Goal: Information Seeking & Learning: Learn about a topic

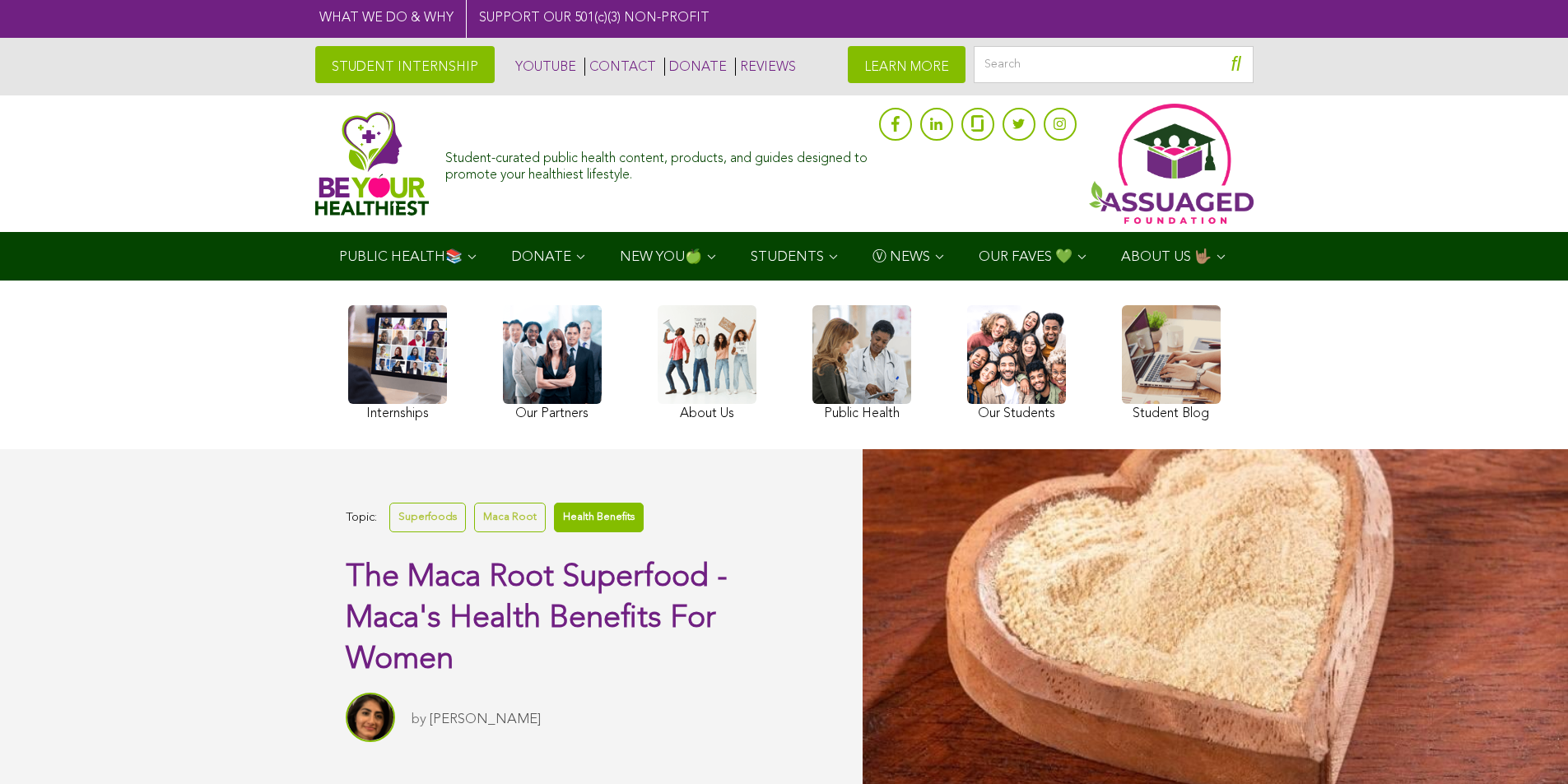
click at [575, 532] on link "Health Benefits" at bounding box center [598, 517] width 90 height 29
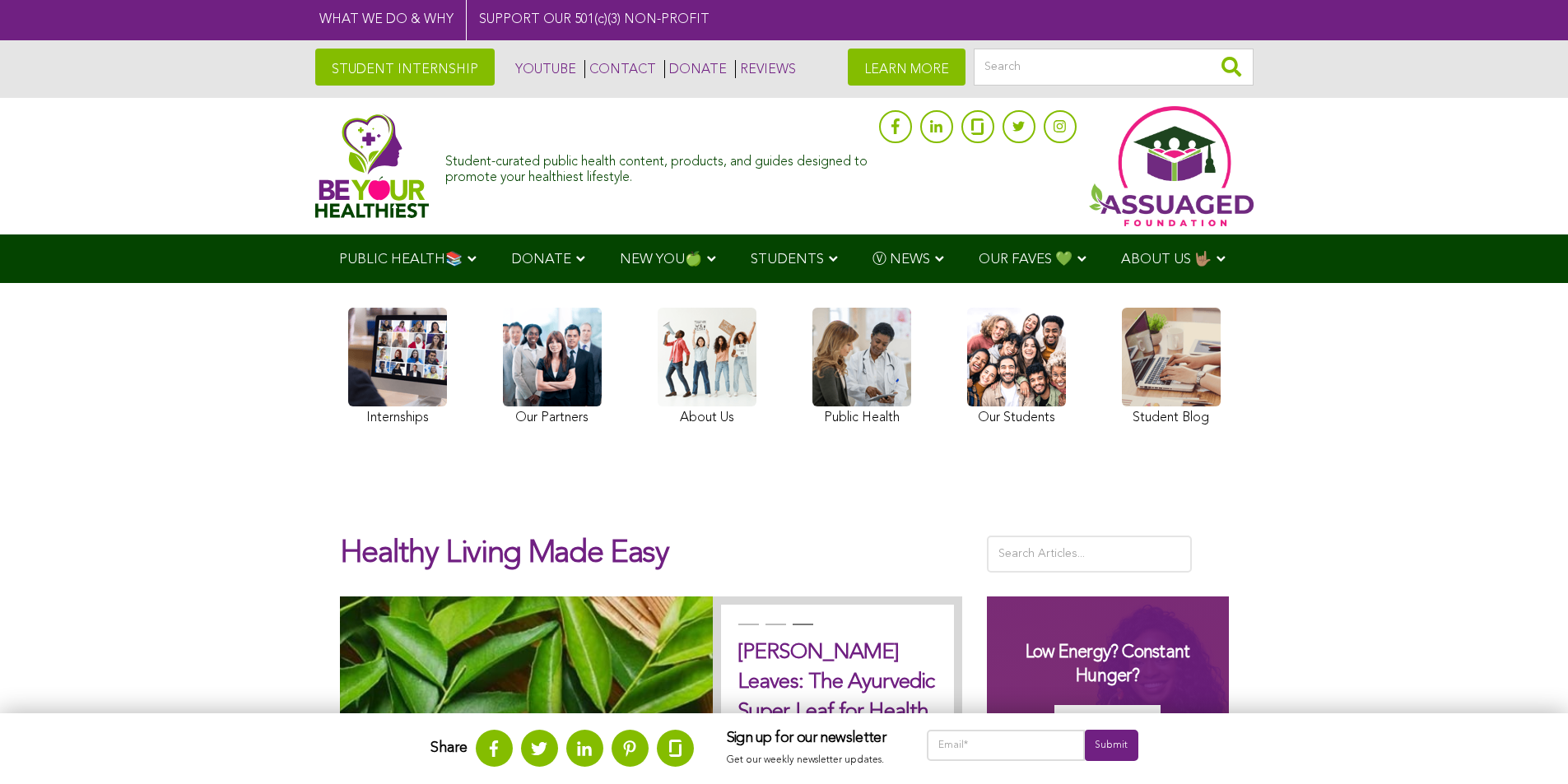
click at [1342, 740] on div "Share Sign up for our newsletter Get our weekly newsletter updates. Submit" at bounding box center [784, 749] width 1568 height 71
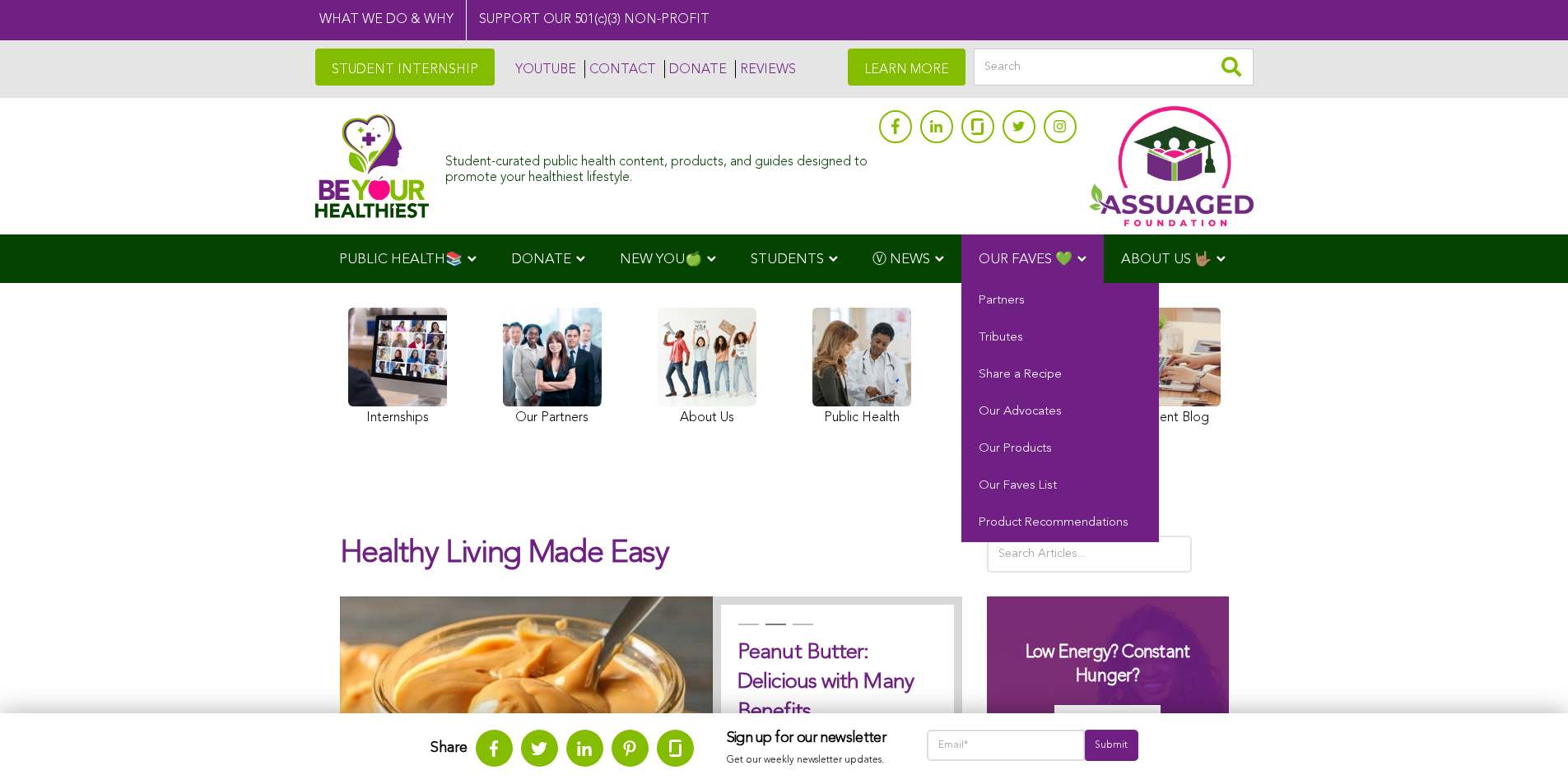
click at [988, 283] on link "OUR FAVES 💚" at bounding box center [1032, 259] width 143 height 48
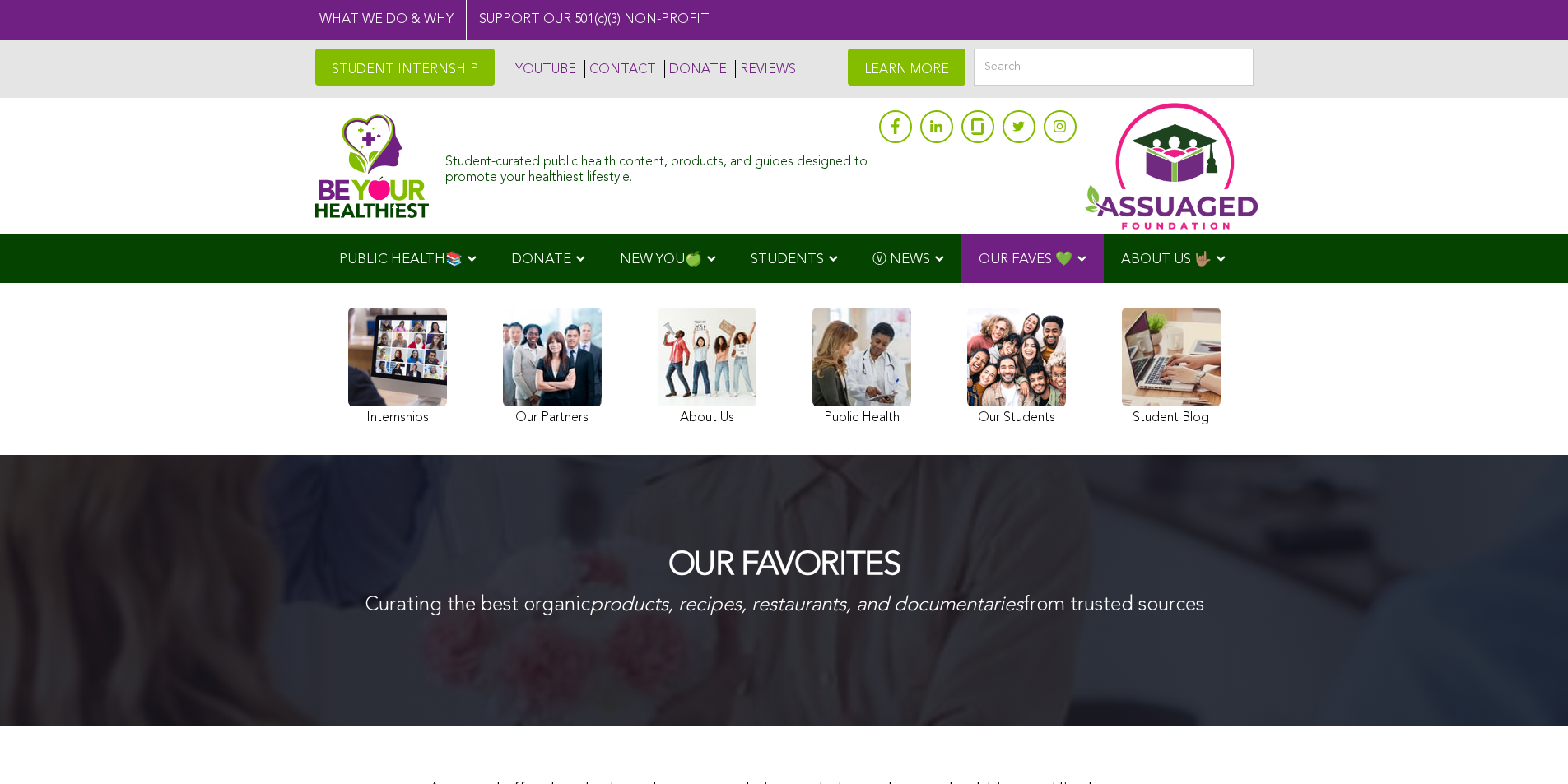
click at [1116, 133] on img at bounding box center [1170, 166] width 172 height 126
